Goal: Task Accomplishment & Management: Complete application form

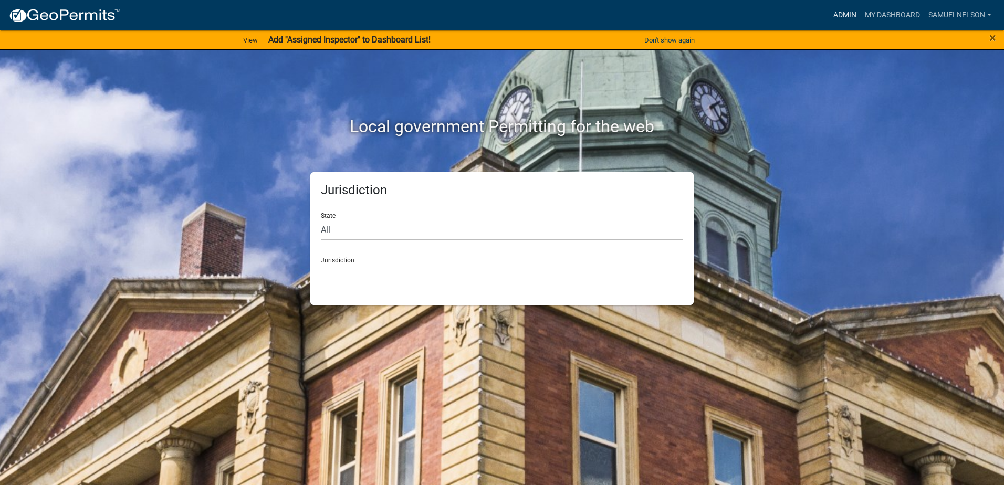
click at [855, 10] on link "Admin" at bounding box center [844, 15] width 31 height 20
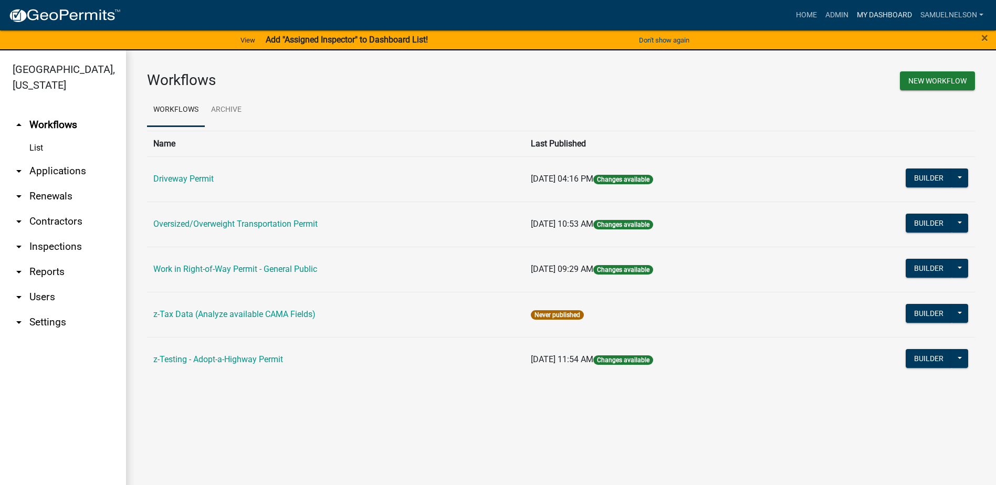
click at [880, 9] on link "My Dashboard" at bounding box center [884, 15] width 64 height 20
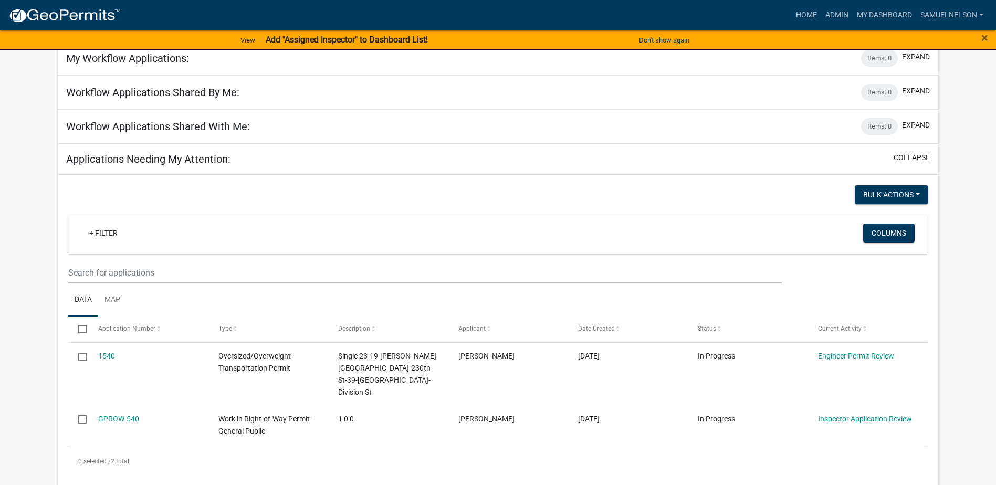
scroll to position [157, 0]
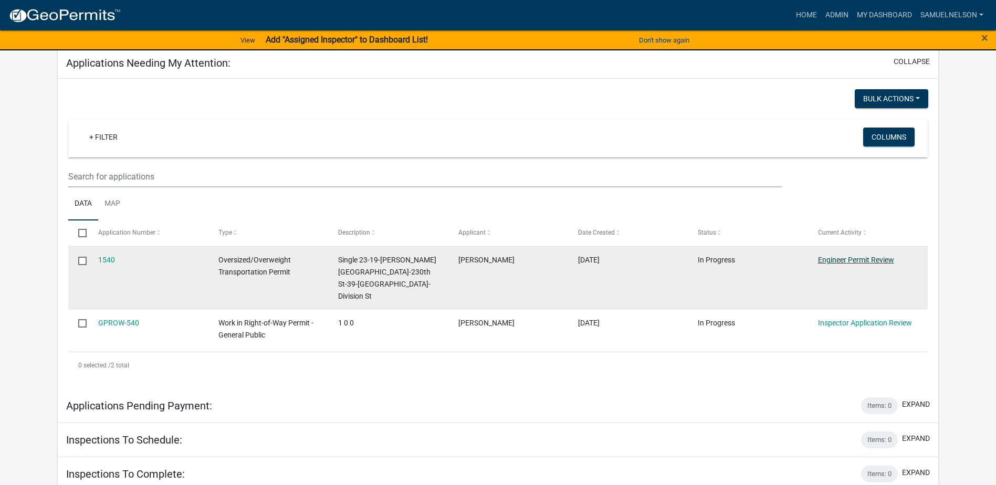
click at [867, 260] on link "Engineer Permit Review" at bounding box center [856, 260] width 76 height 8
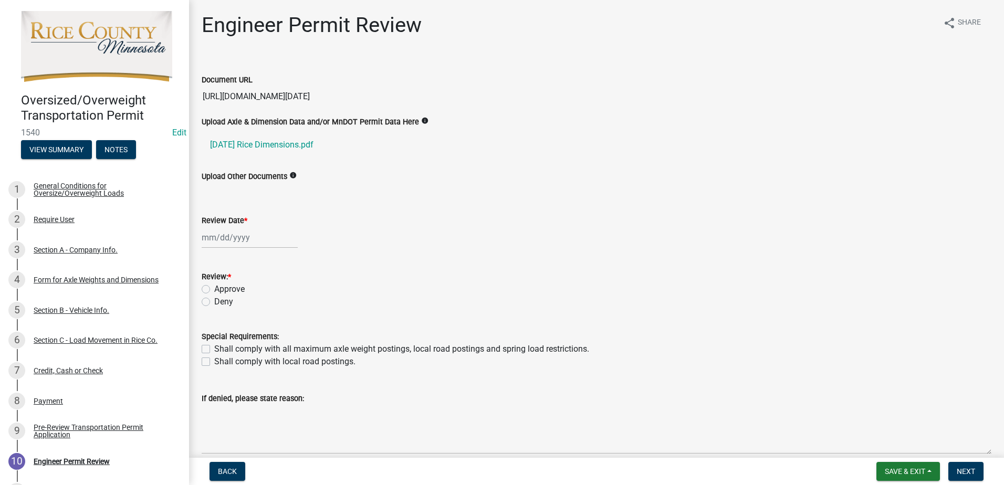
click at [224, 229] on div at bounding box center [250, 238] width 96 height 22
select select "8"
select select "2025"
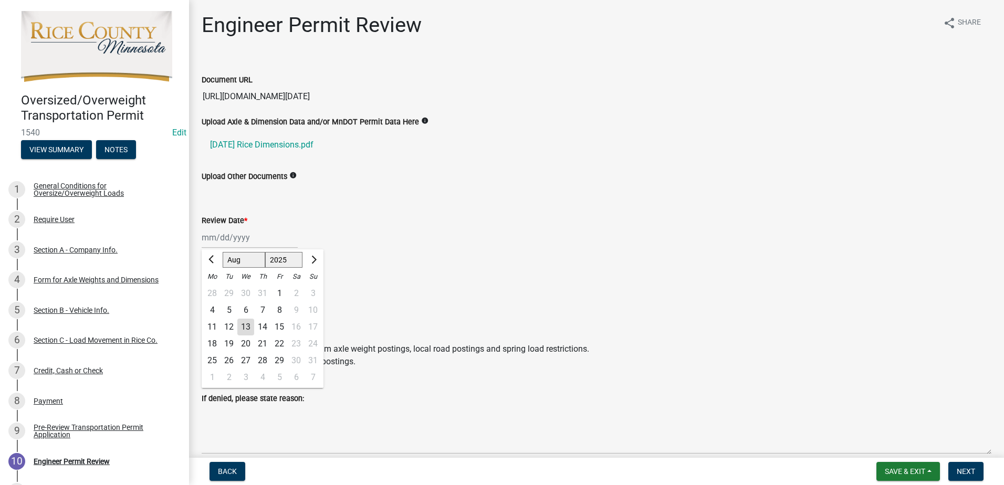
click at [250, 322] on div "13" at bounding box center [245, 327] width 17 height 17
type input "[DATE]"
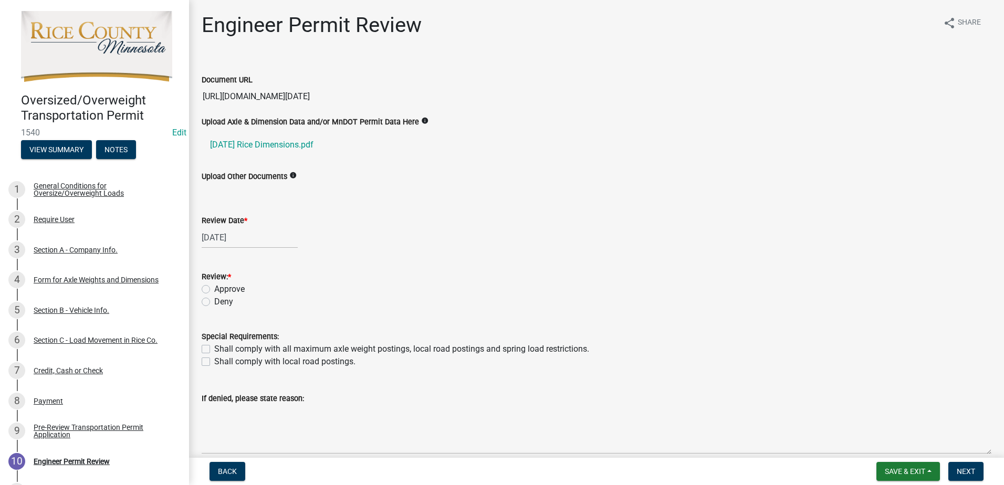
click at [214, 292] on label "Approve" at bounding box center [229, 289] width 30 height 13
click at [214, 290] on input "Approve" at bounding box center [217, 286] width 7 height 7
radio input "true"
click at [214, 351] on label "Shall comply with all maximum axle weight postings, local road postings and spr…" at bounding box center [401, 349] width 375 height 13
click at [214, 350] on input "Shall comply with all maximum axle weight postings, local road postings and spr…" at bounding box center [217, 346] width 7 height 7
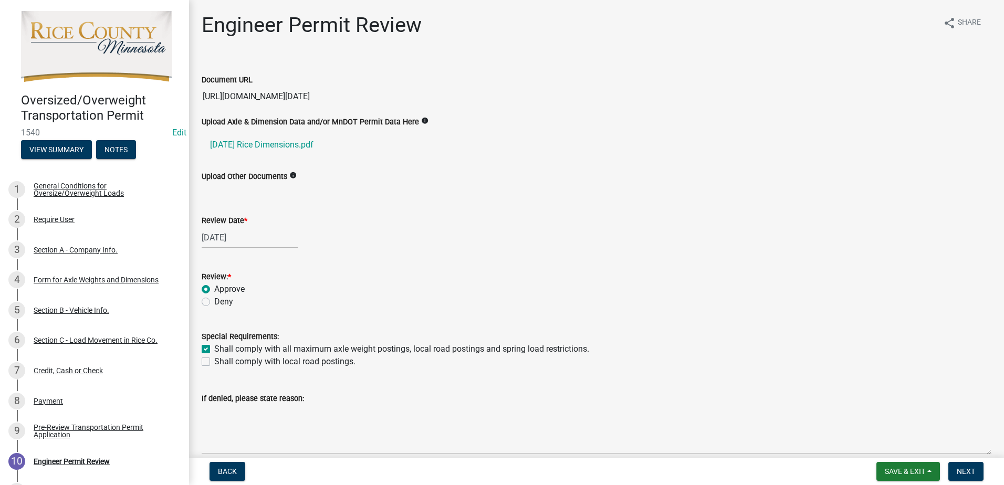
checkbox input "true"
click at [214, 364] on label "Shall comply with local road postings." at bounding box center [284, 361] width 141 height 13
click at [214, 362] on input "Shall comply with local road postings." at bounding box center [217, 358] width 7 height 7
checkbox input "true"
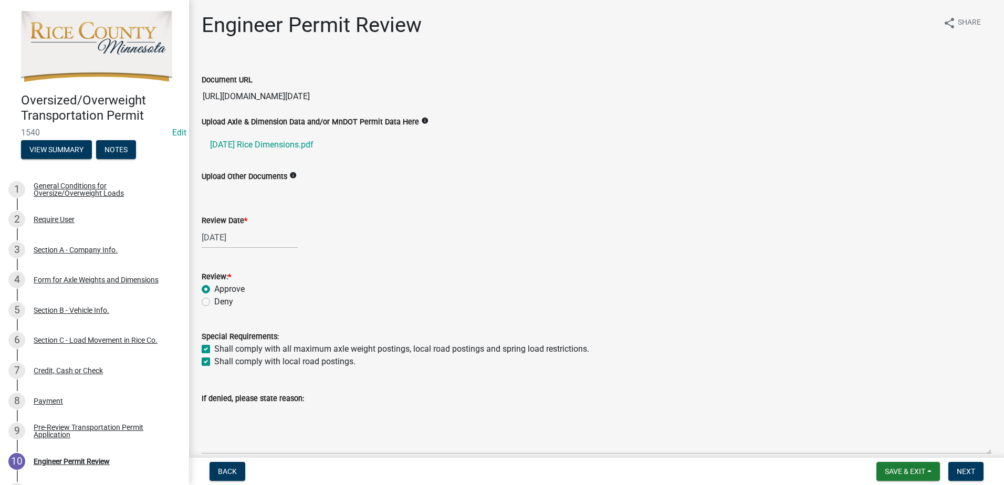
checkbox input "true"
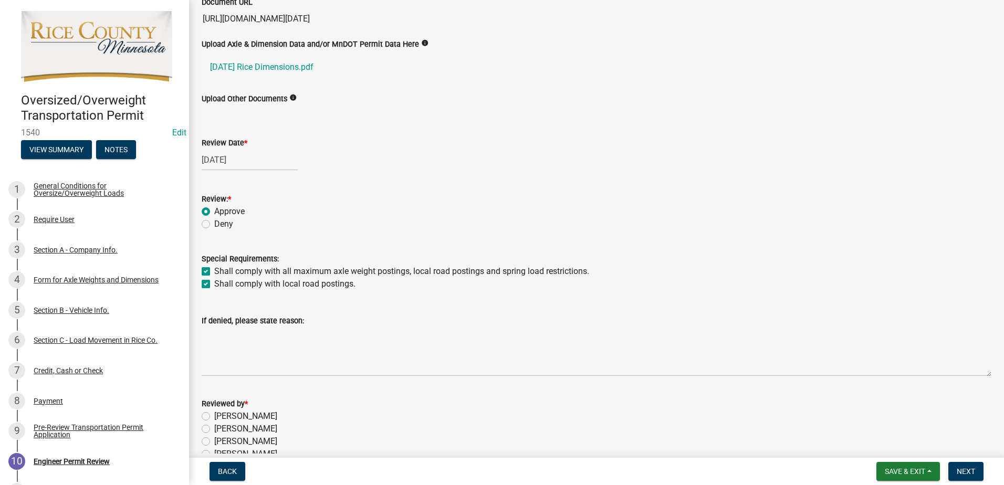
scroll to position [135, 0]
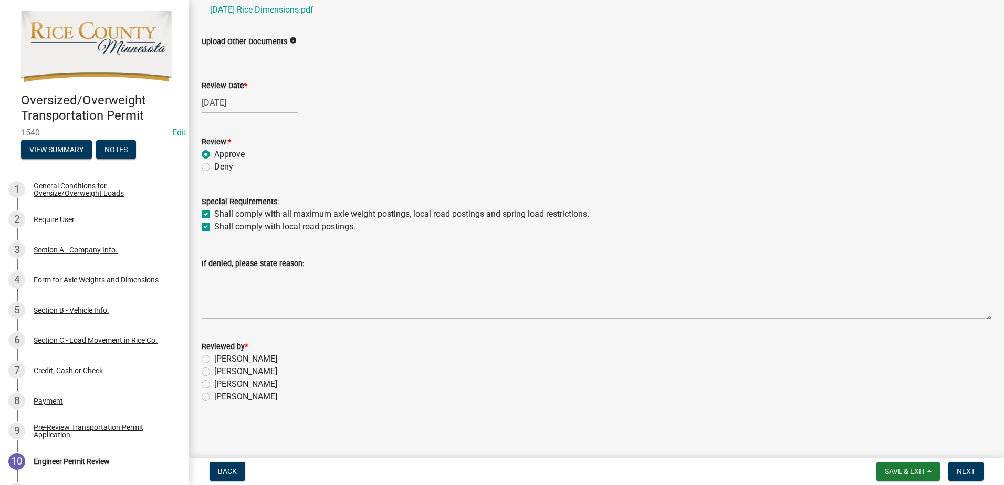
click at [214, 381] on label "[PERSON_NAME]" at bounding box center [245, 384] width 63 height 13
click at [214, 381] on input "[PERSON_NAME]" at bounding box center [217, 381] width 7 height 7
radio input "true"
click at [965, 463] on button "Next" at bounding box center [965, 471] width 35 height 19
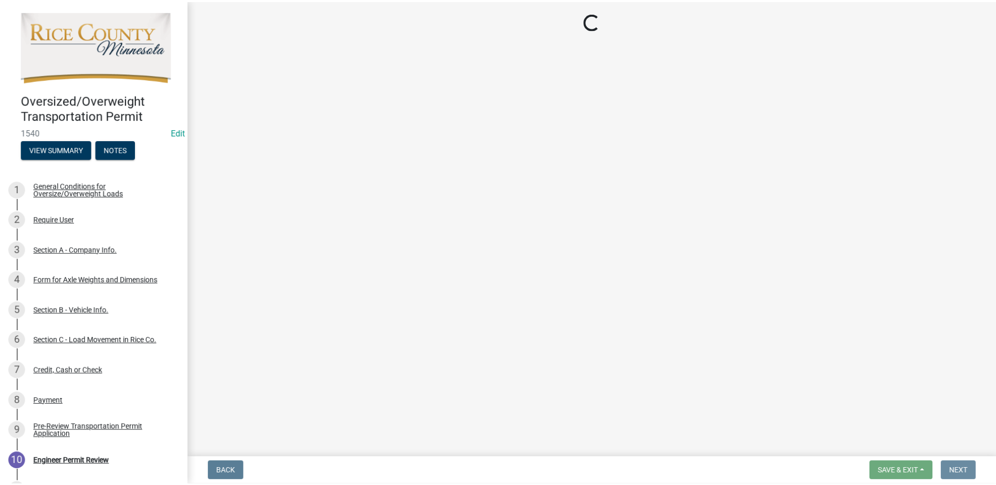
scroll to position [0, 0]
